Goal: Information Seeking & Learning: Find specific fact

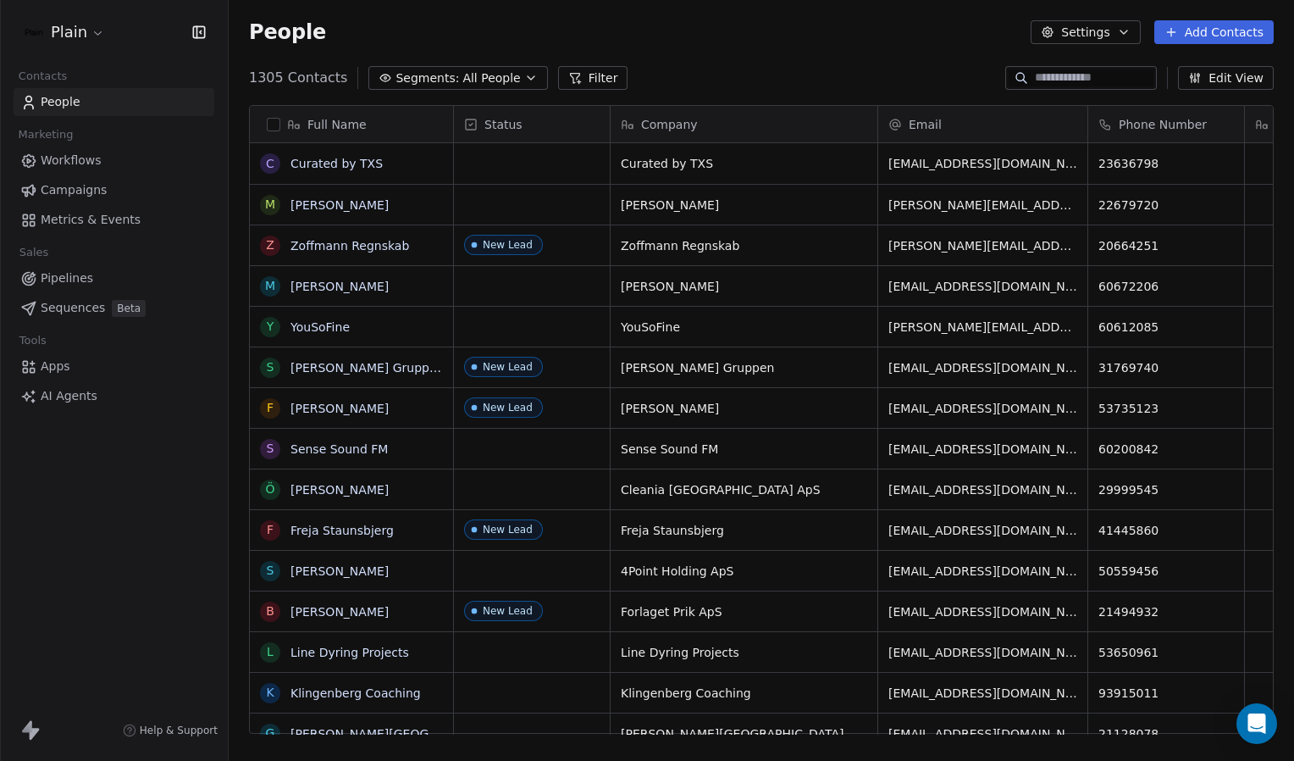
scroll to position [656, 1052]
click at [1035, 76] on input at bounding box center [1094, 77] width 119 height 17
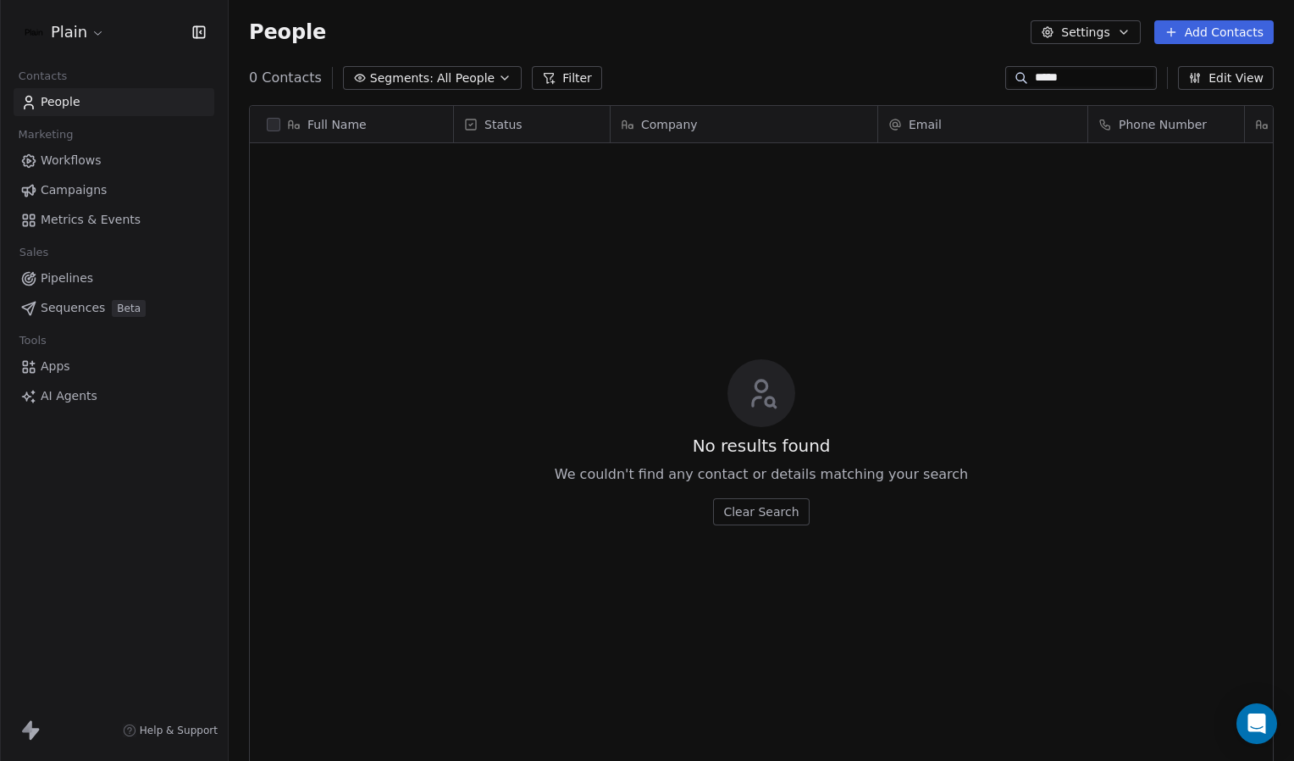
click at [1050, 71] on input "*****" at bounding box center [1094, 77] width 119 height 17
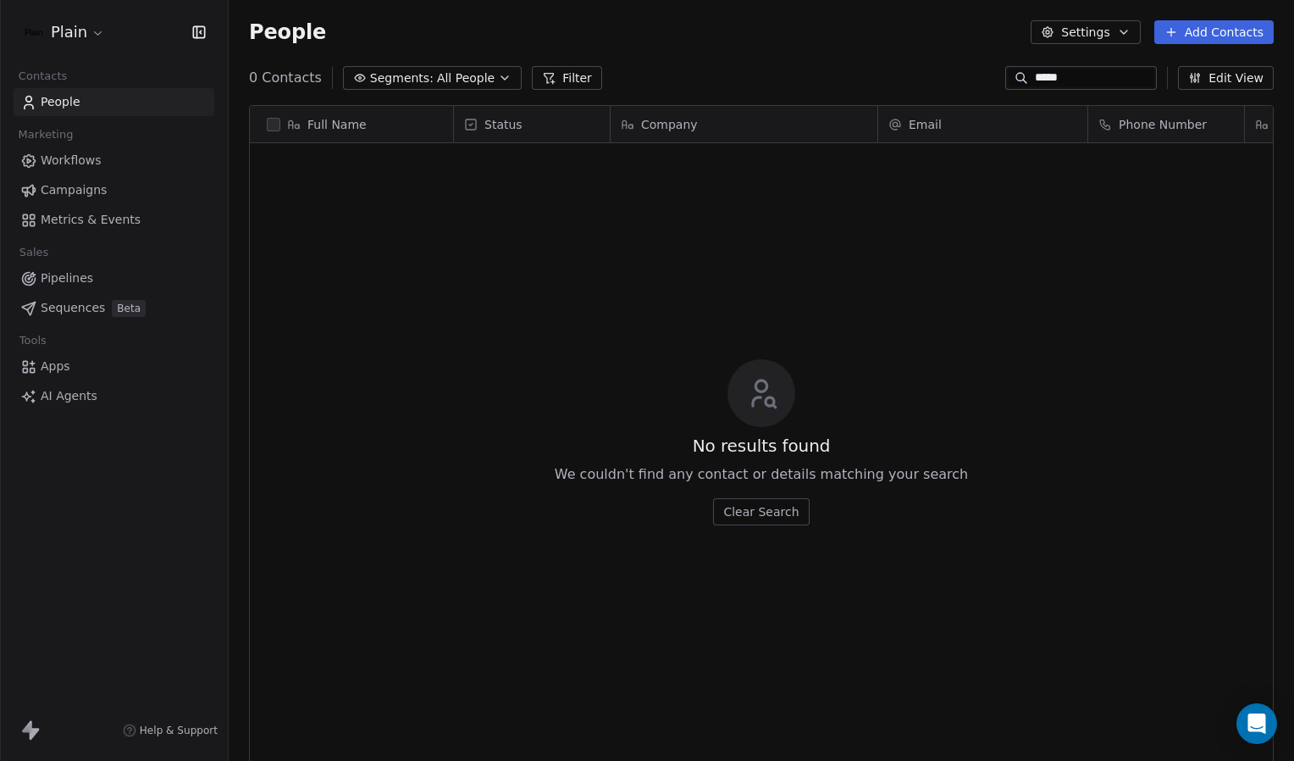
click at [1113, 70] on input "*****" at bounding box center [1094, 77] width 119 height 17
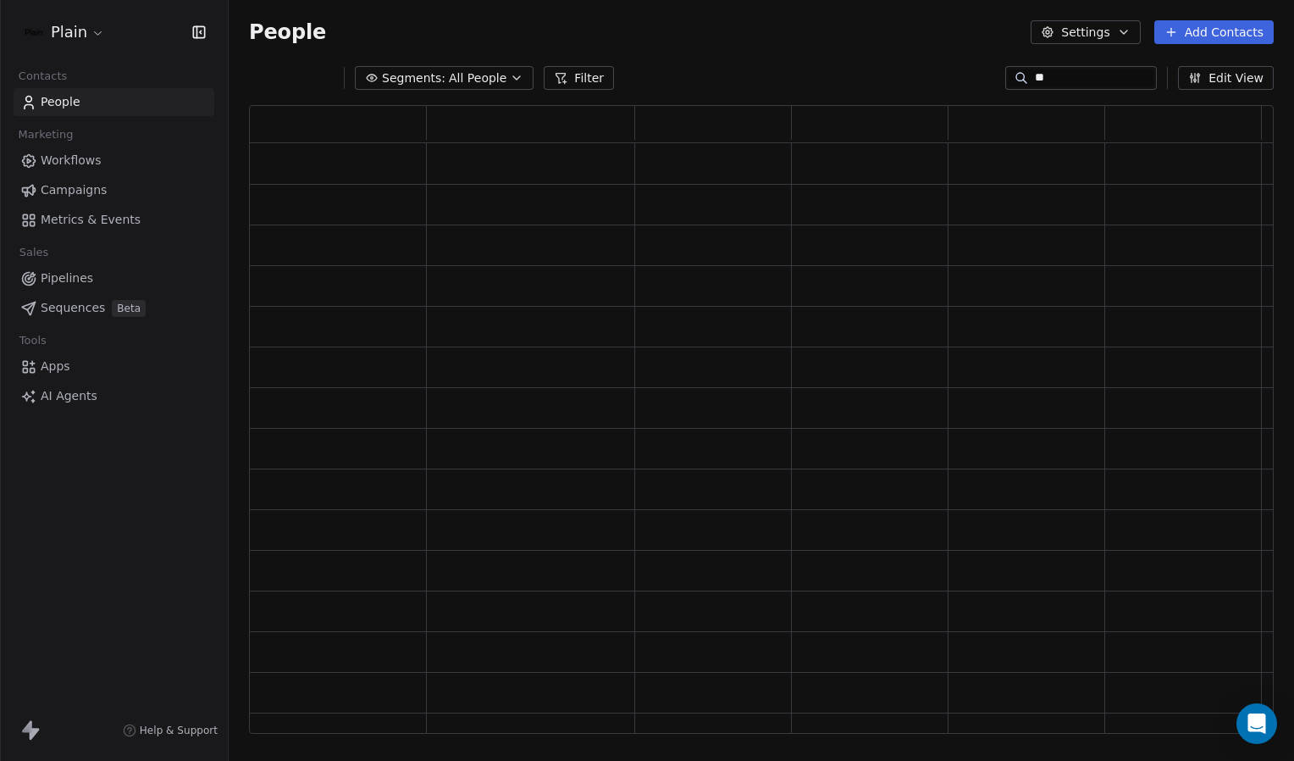
type input "*"
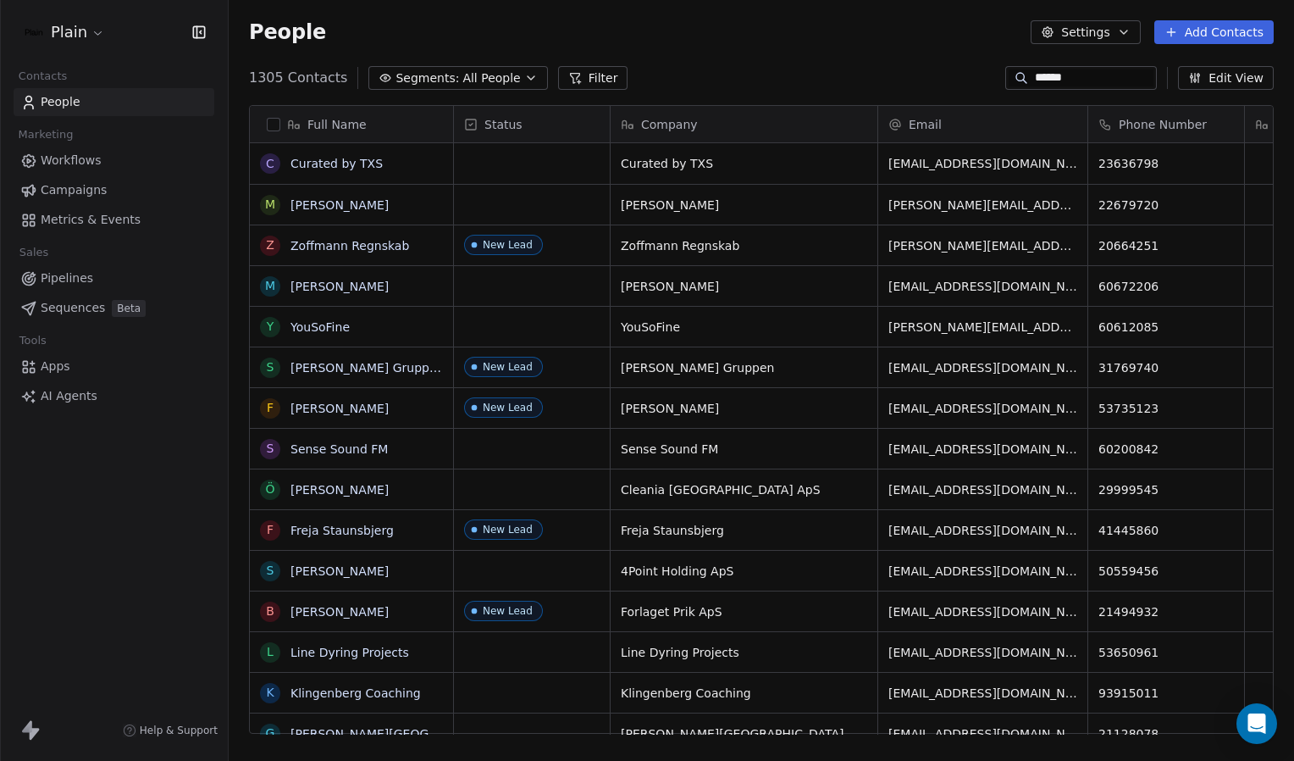
type input "******"
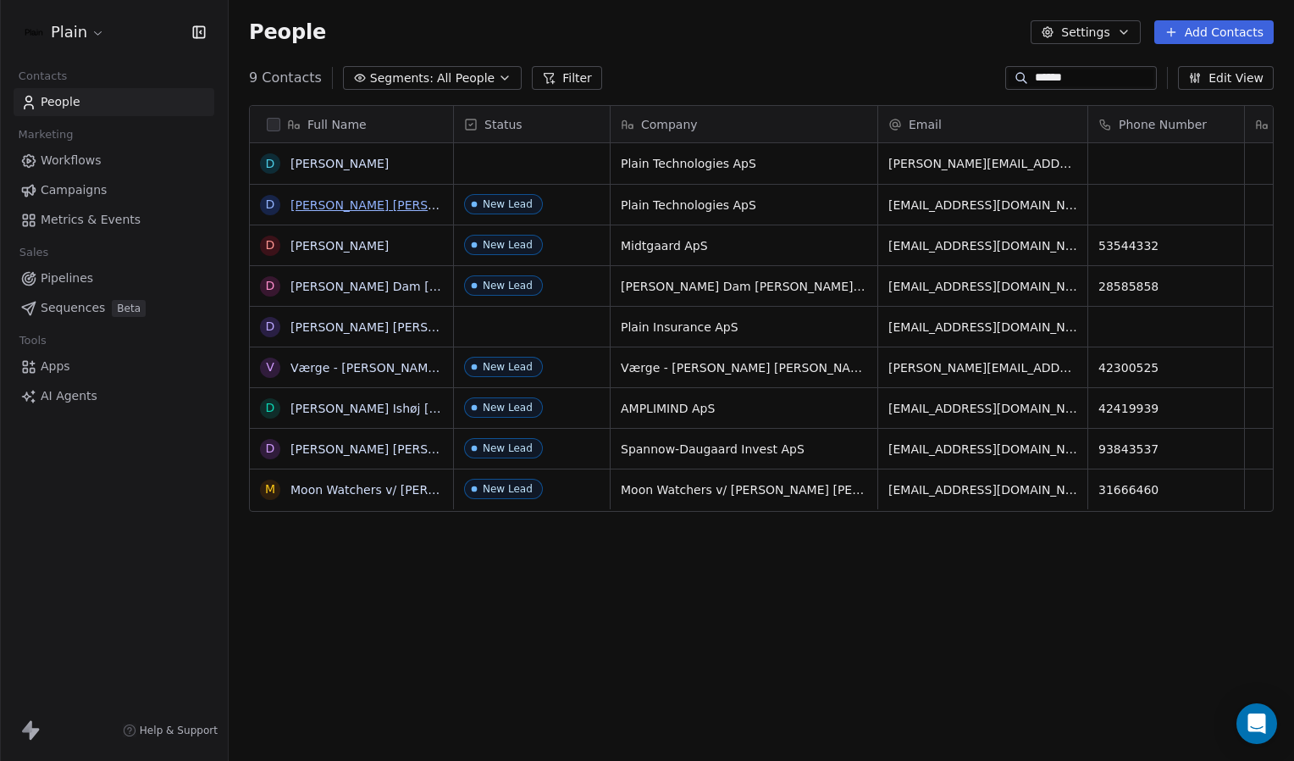
click at [334, 207] on link "[PERSON_NAME] [PERSON_NAME]" at bounding box center [391, 205] width 201 height 14
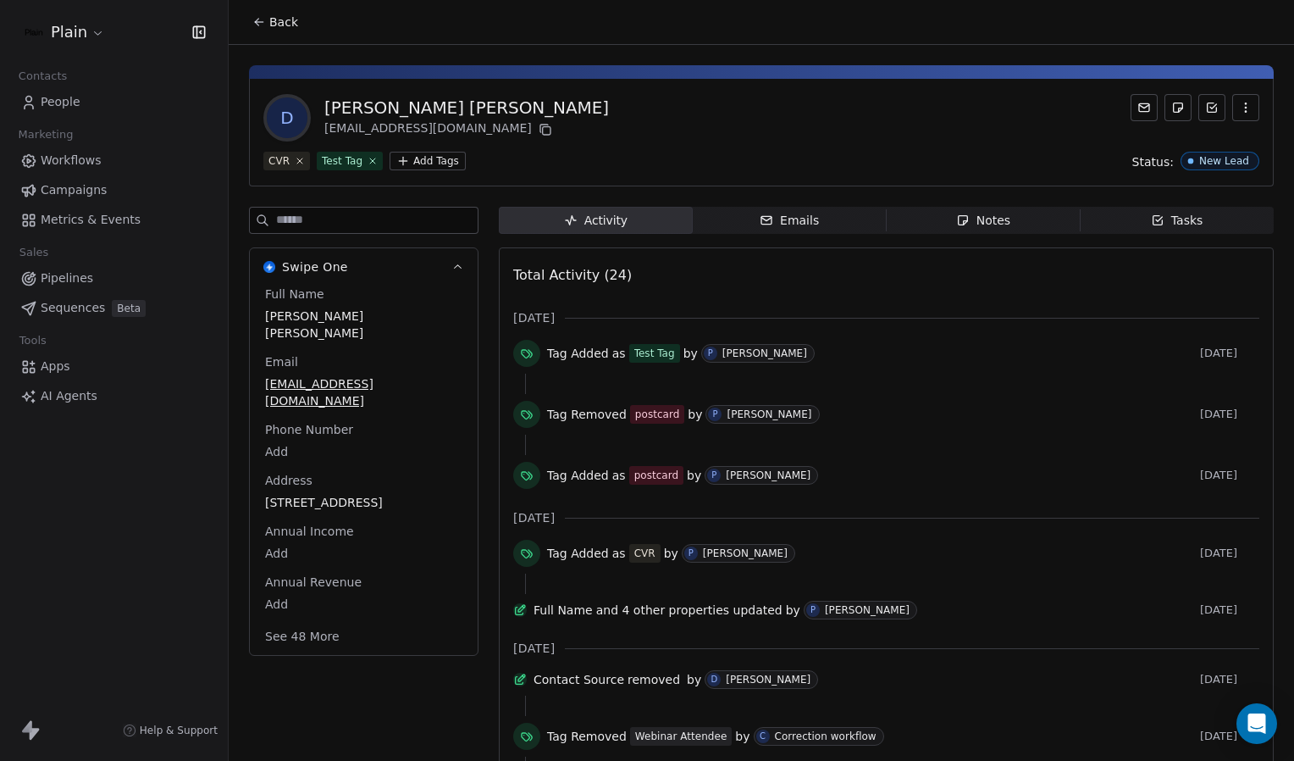
click at [1029, 224] on span "Notes Notes" at bounding box center [984, 220] width 194 height 27
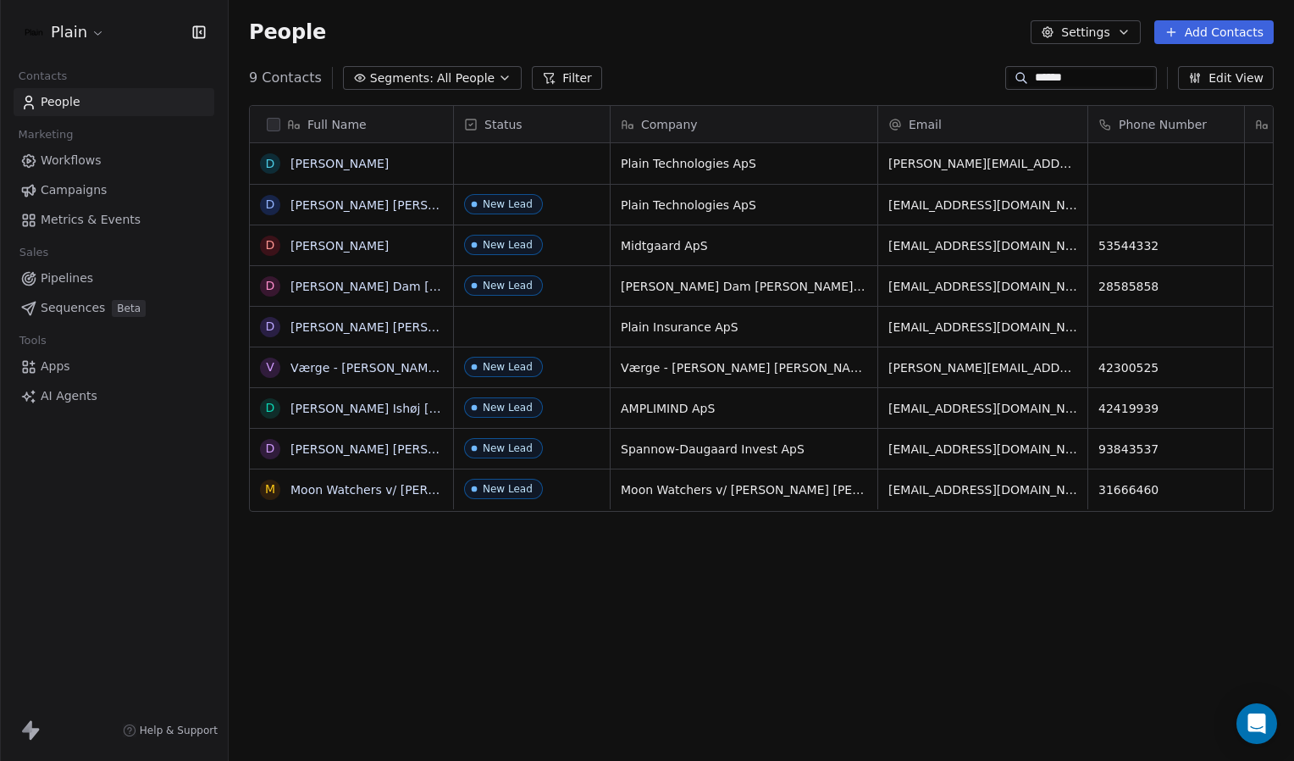
scroll to position [656, 1052]
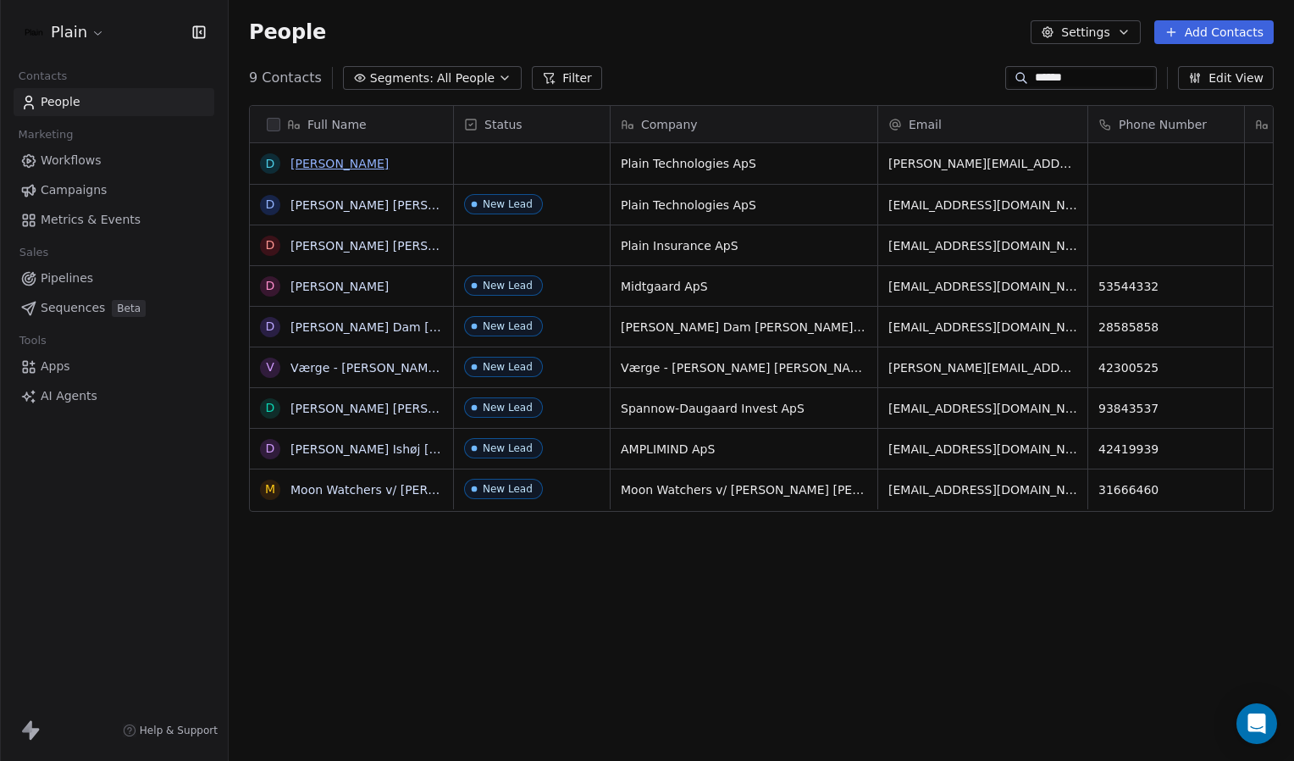
click at [320, 158] on link "[PERSON_NAME]" at bounding box center [340, 164] width 98 height 14
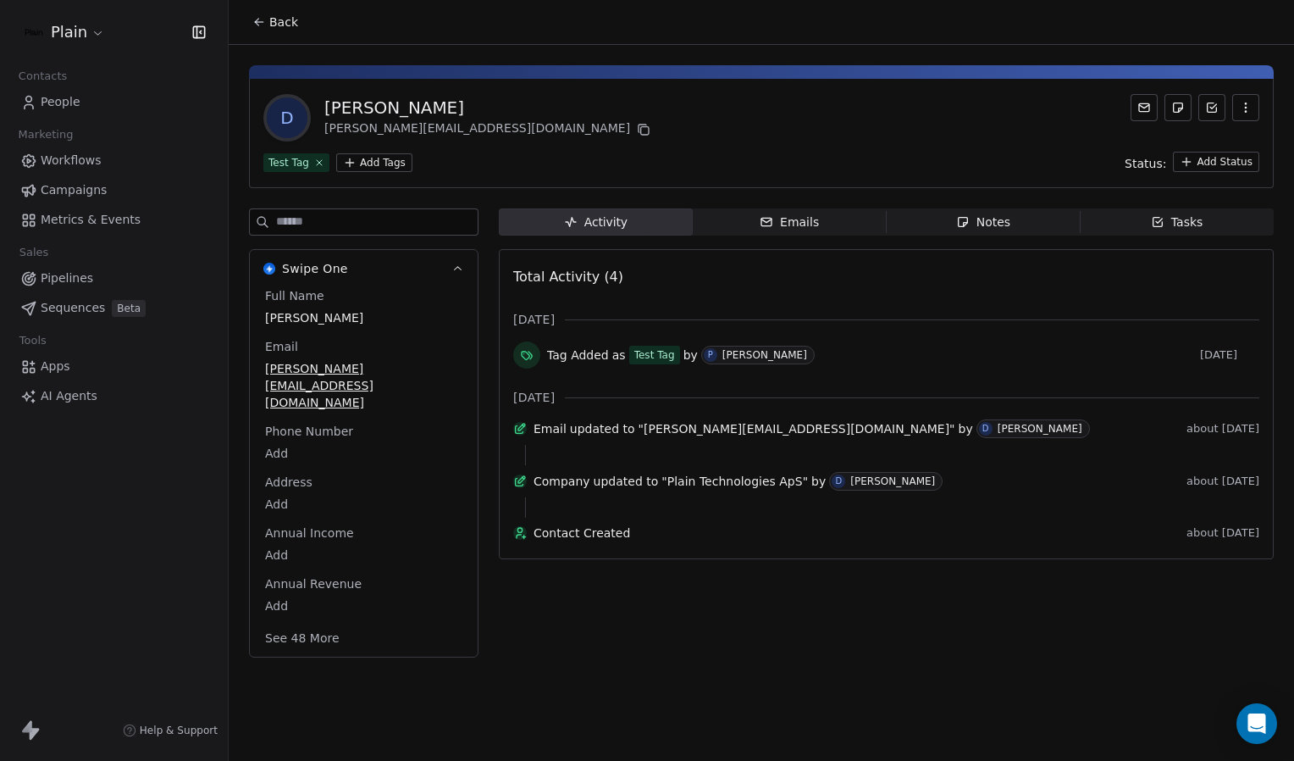
click at [1005, 225] on div "Notes" at bounding box center [983, 222] width 54 height 18
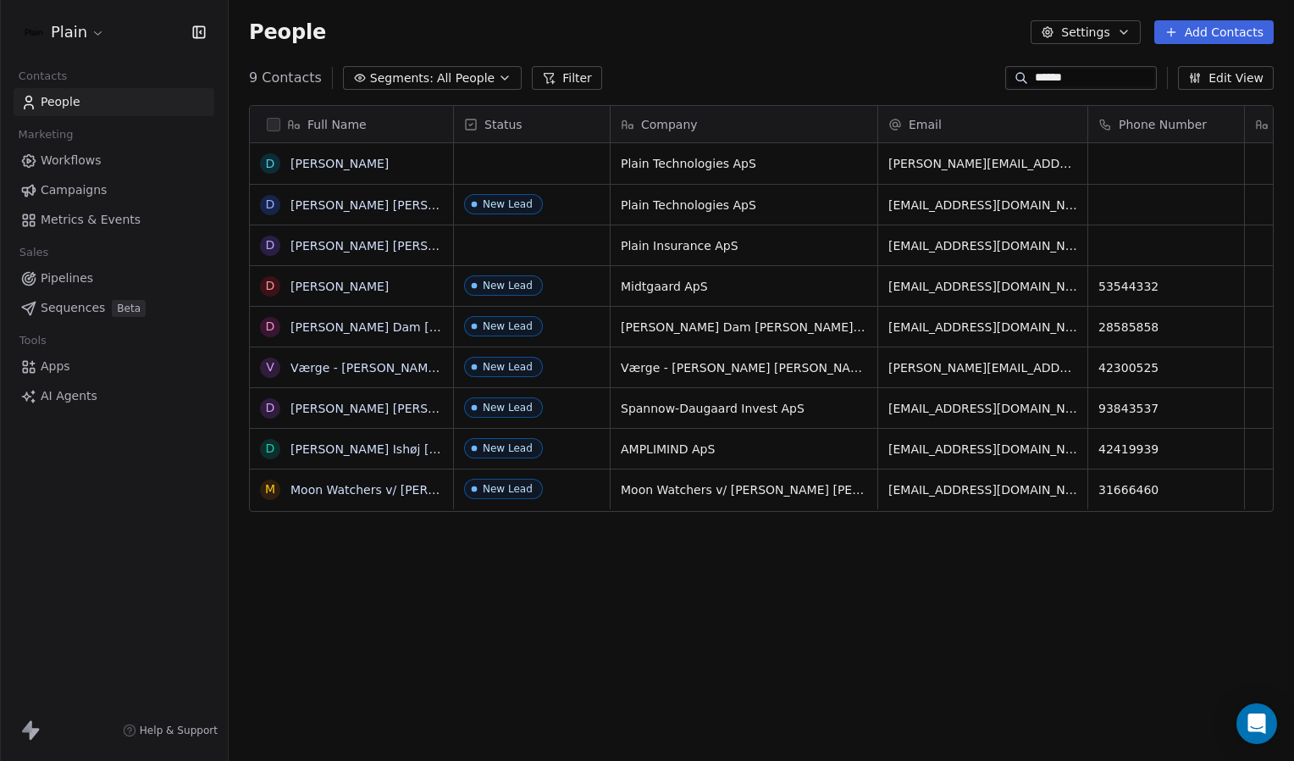
scroll to position [656, 1052]
click at [376, 246] on link "[PERSON_NAME] [PERSON_NAME]" at bounding box center [391, 246] width 201 height 14
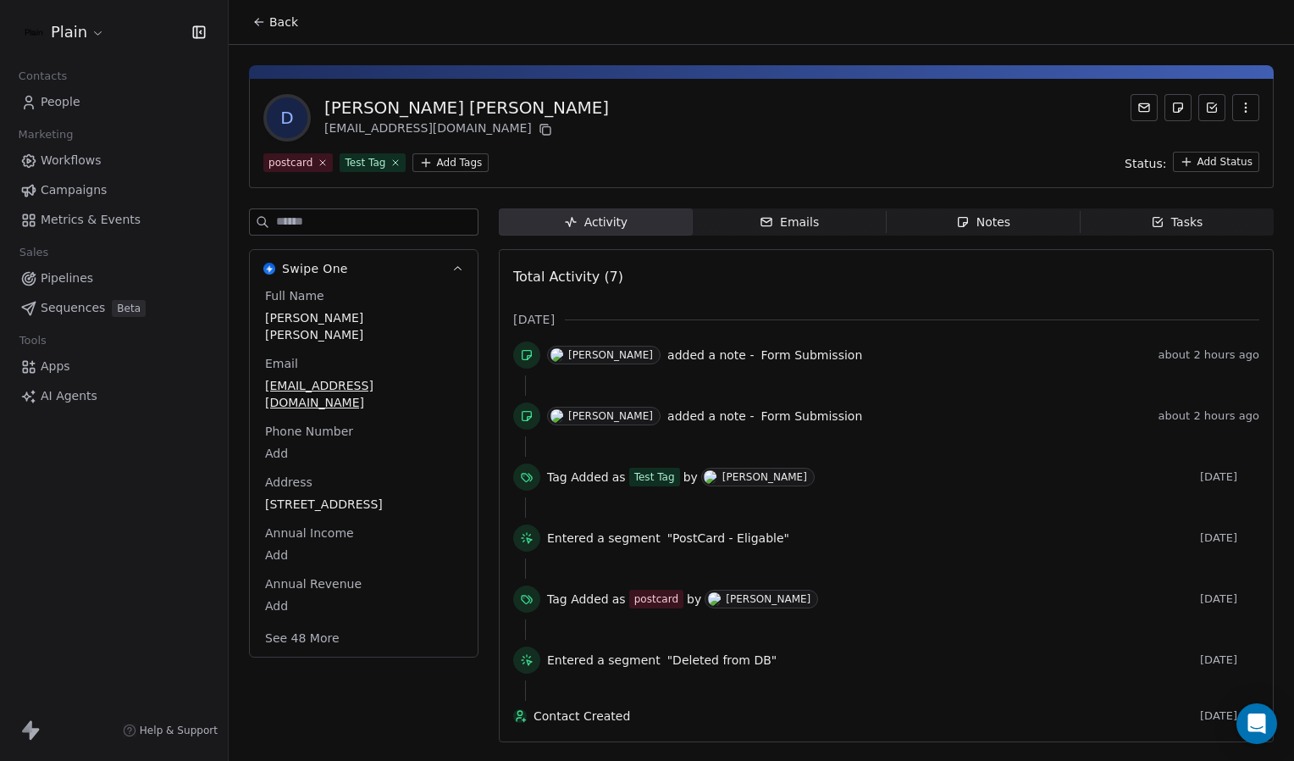
click at [1008, 220] on span "Notes Notes" at bounding box center [984, 221] width 194 height 27
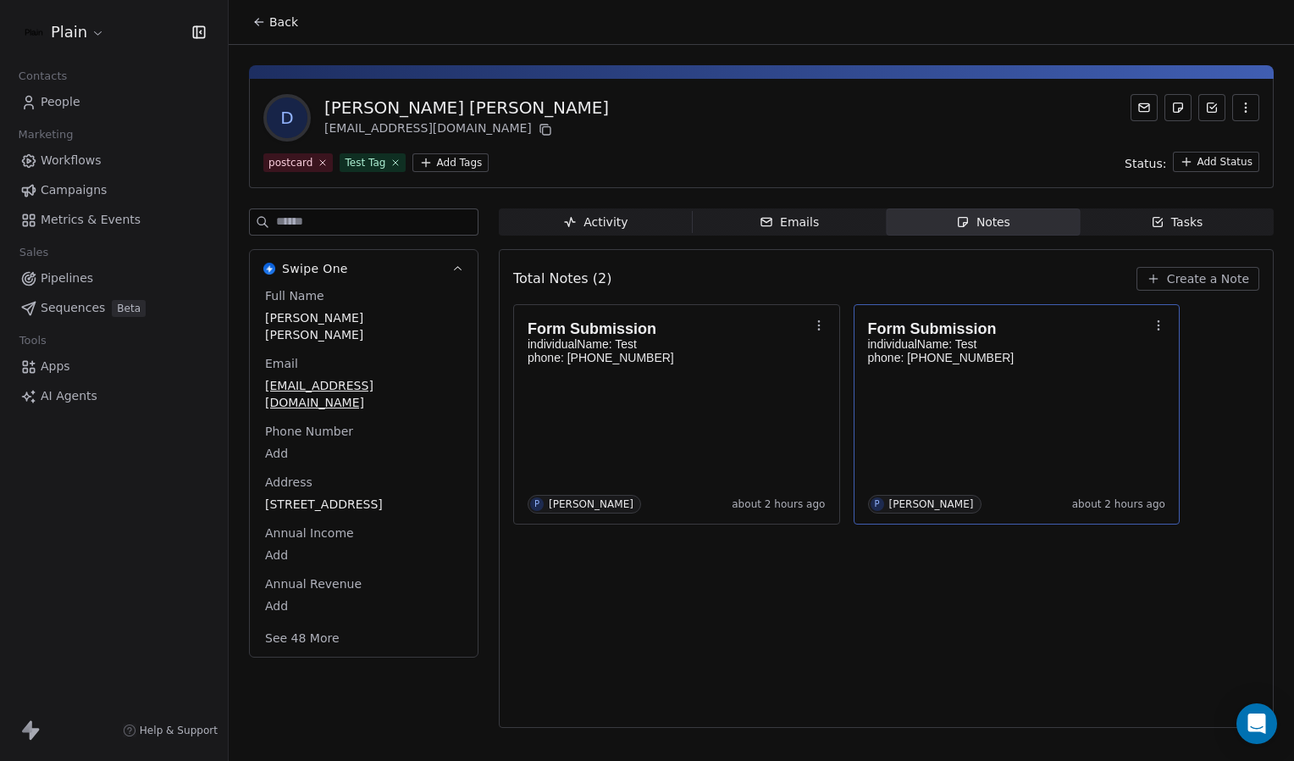
click at [898, 505] on div "[PERSON_NAME]" at bounding box center [931, 504] width 85 height 12
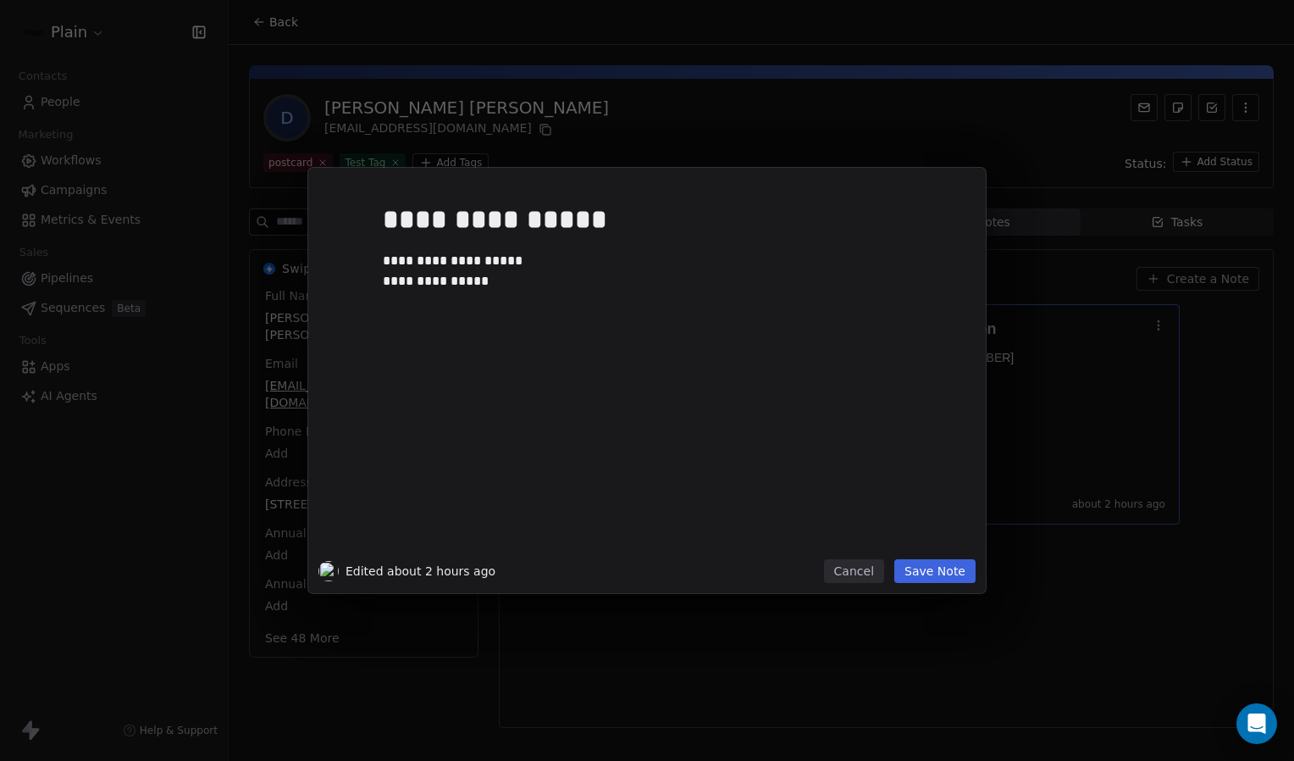
click at [867, 571] on button "Cancel" at bounding box center [854, 571] width 60 height 24
